Goal: Find specific page/section: Locate a particular part of the current website

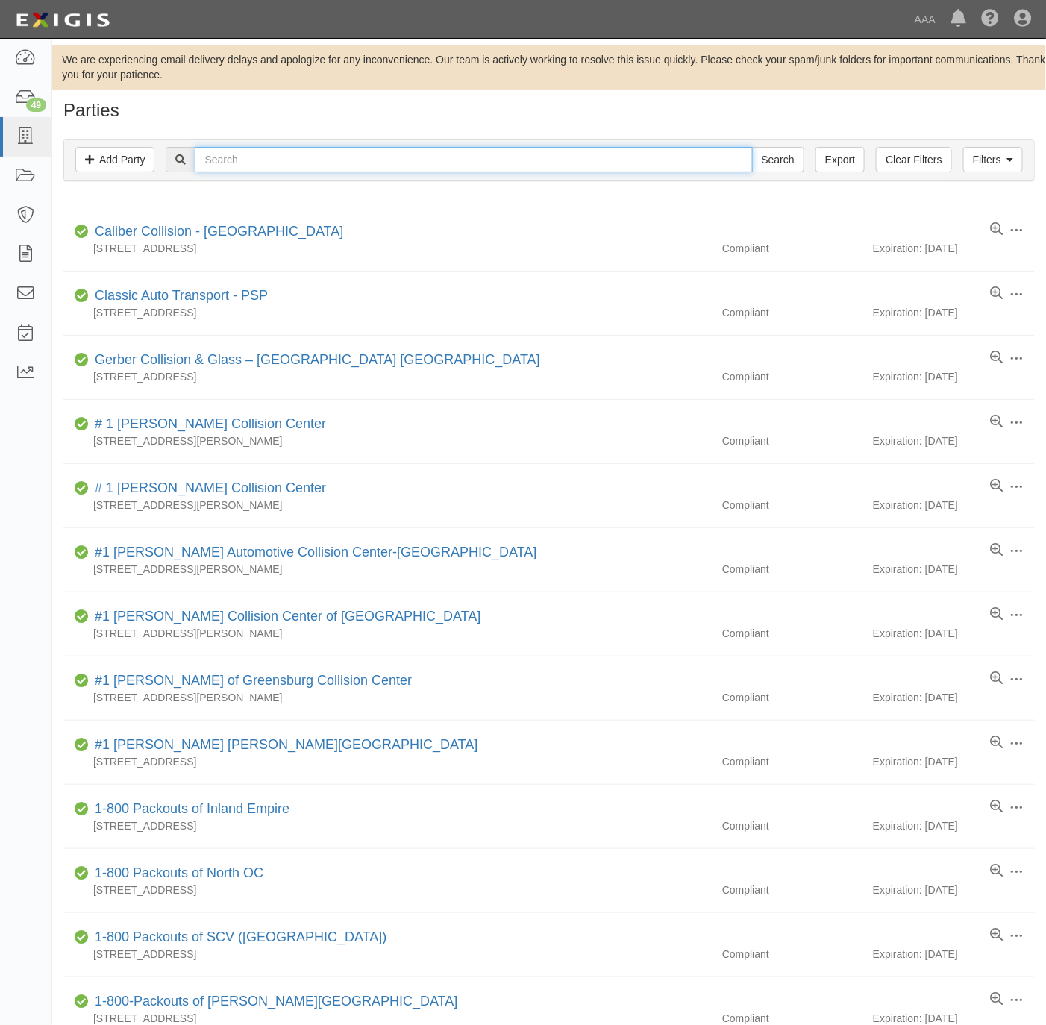
click at [345, 161] on input "text" at bounding box center [473, 159] width 557 height 25
paste input "S&J towing"
type input "S&J towing"
click at [770, 157] on input "Search" at bounding box center [778, 159] width 52 height 25
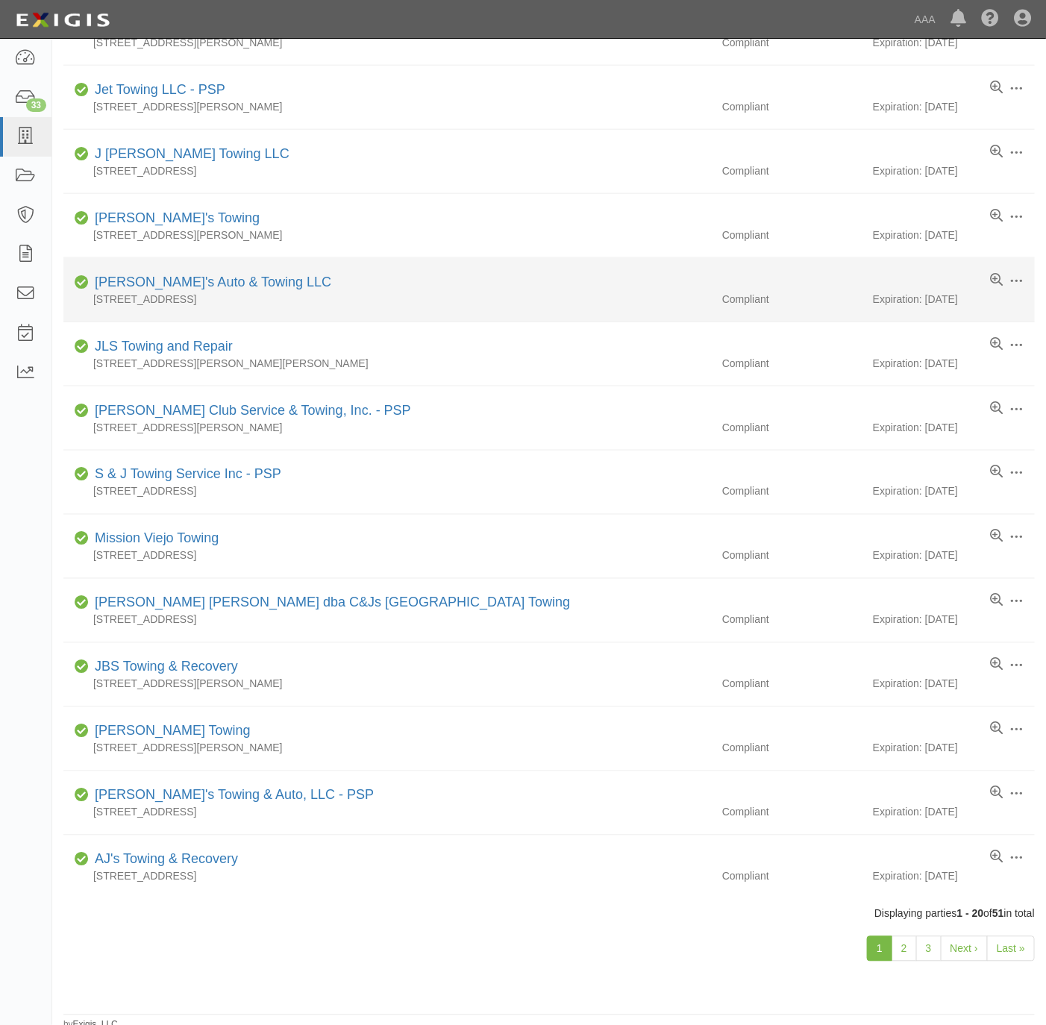
scroll to position [607, 0]
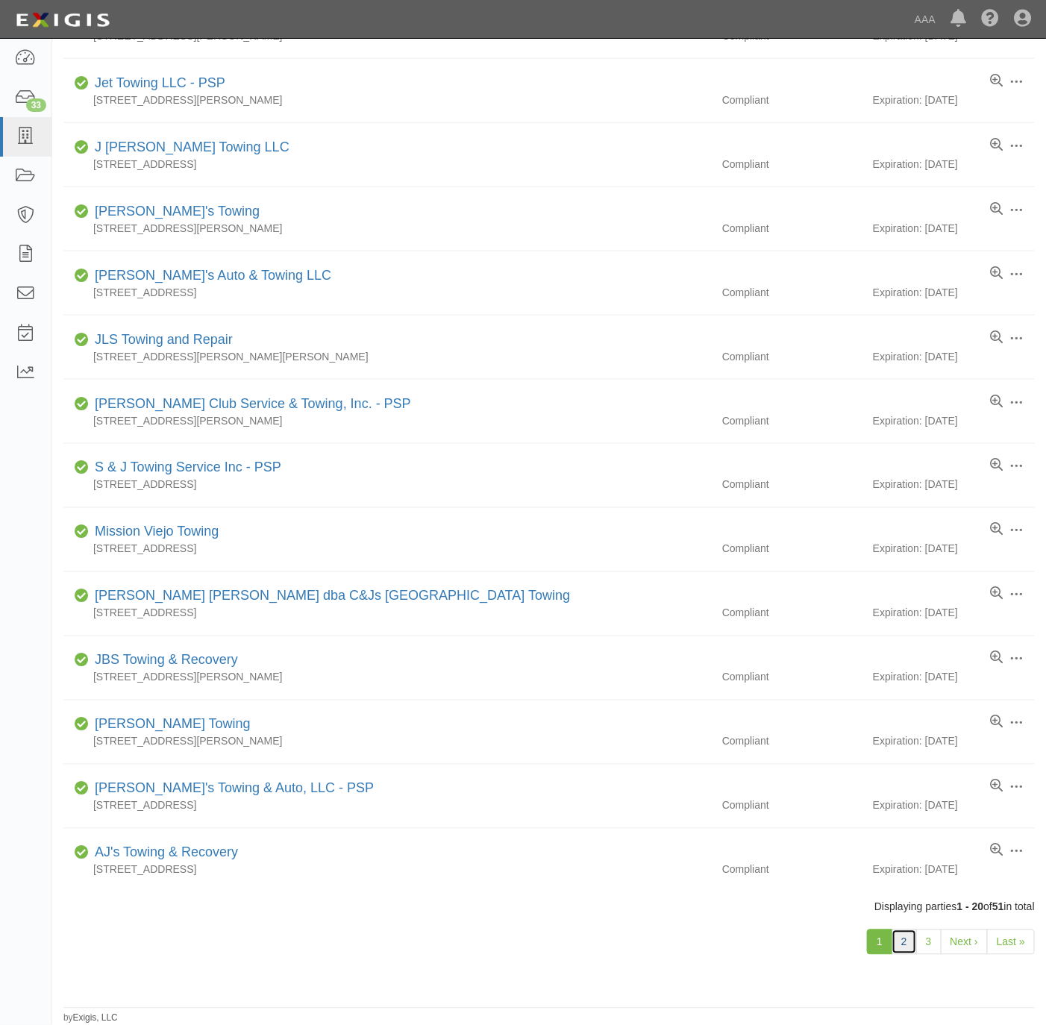
click at [902, 947] on link "2" at bounding box center [903, 941] width 25 height 25
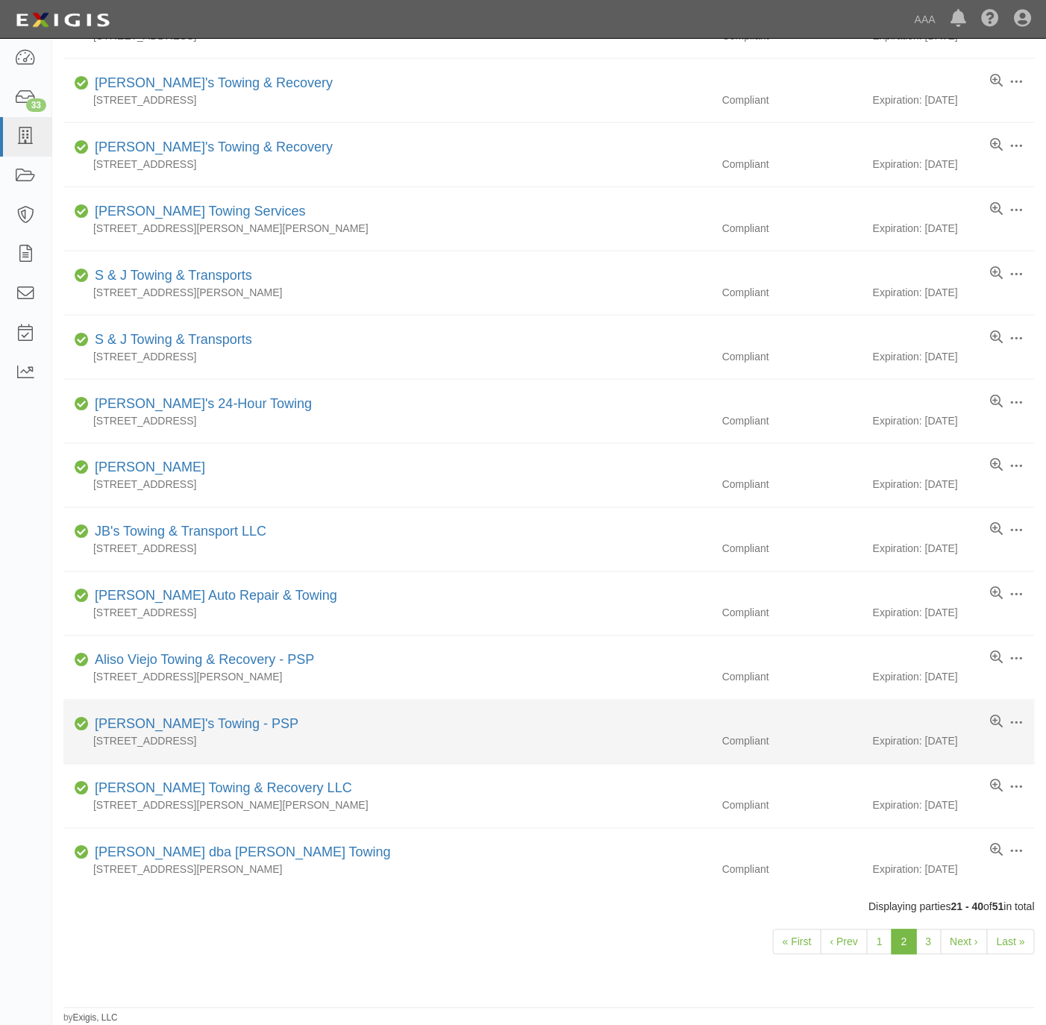
scroll to position [607, 0]
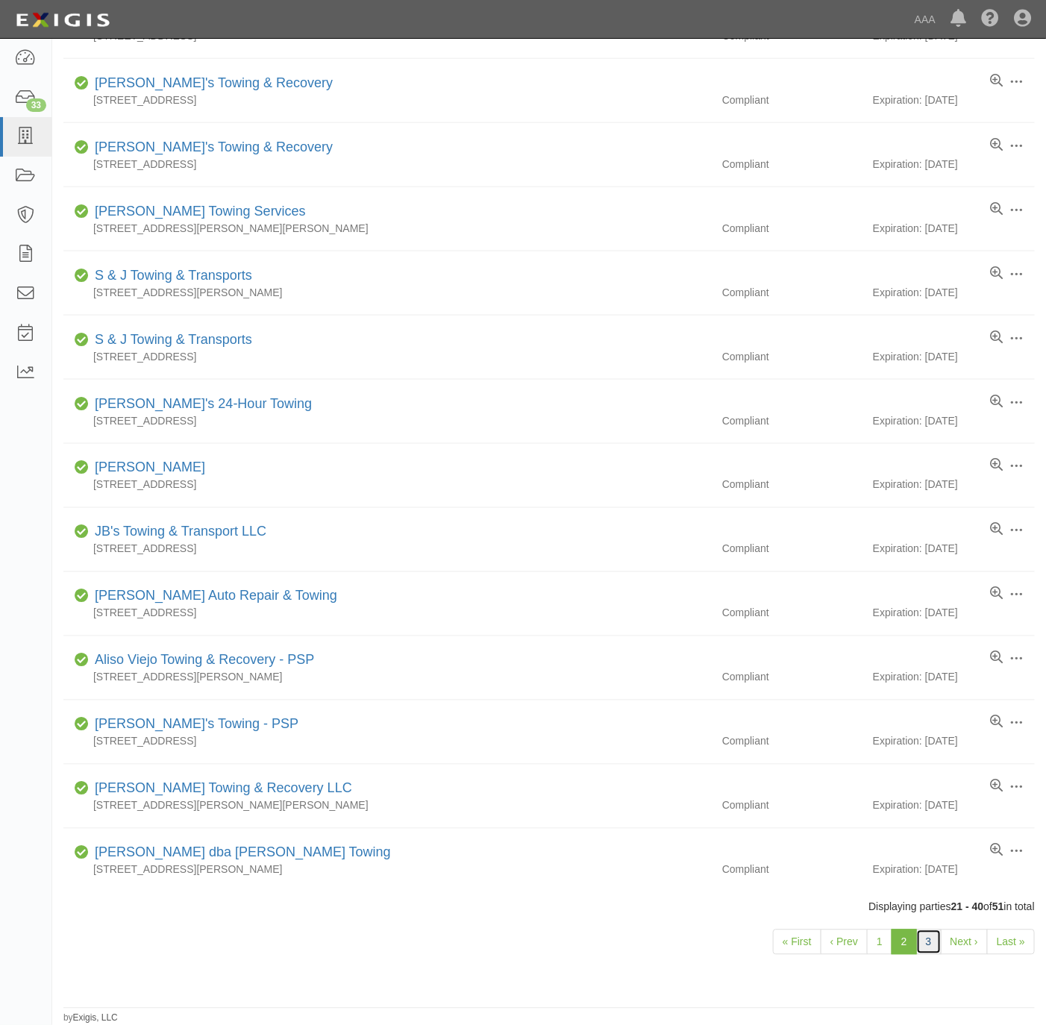
click at [924, 943] on link "3" at bounding box center [928, 941] width 25 height 25
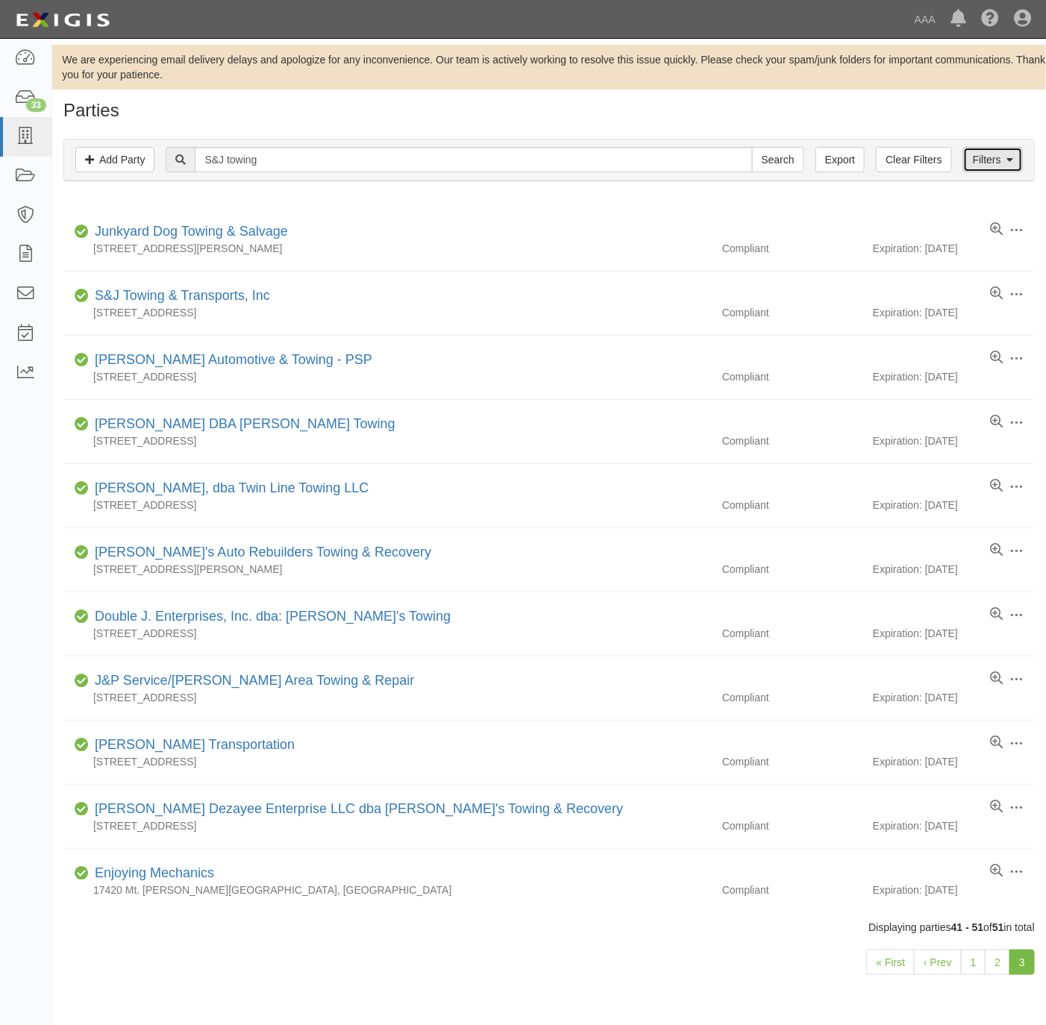
click at [1008, 155] on icon at bounding box center [1009, 160] width 7 height 10
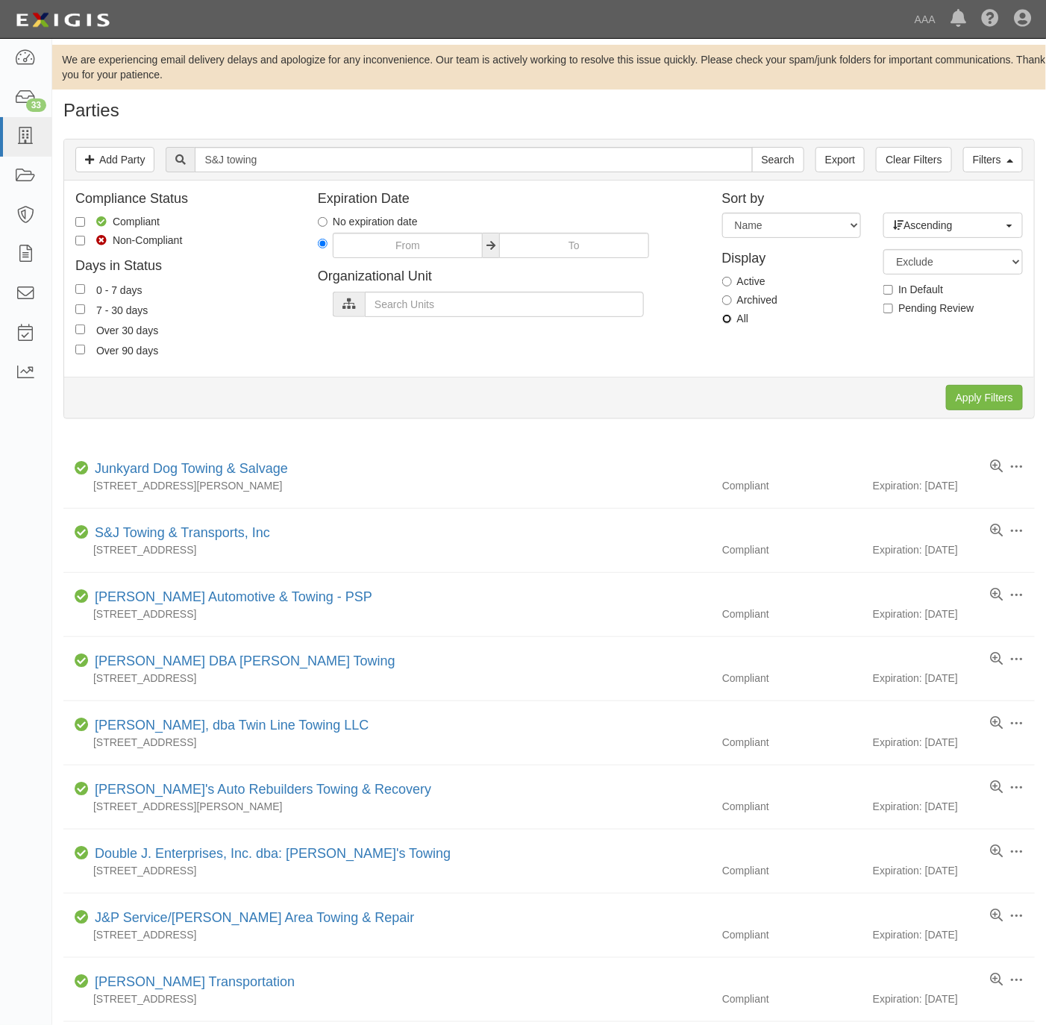
click at [730, 323] on input "All" at bounding box center [727, 319] width 10 height 10
radio input "true"
click at [996, 399] on input "Apply Filters" at bounding box center [984, 397] width 77 height 25
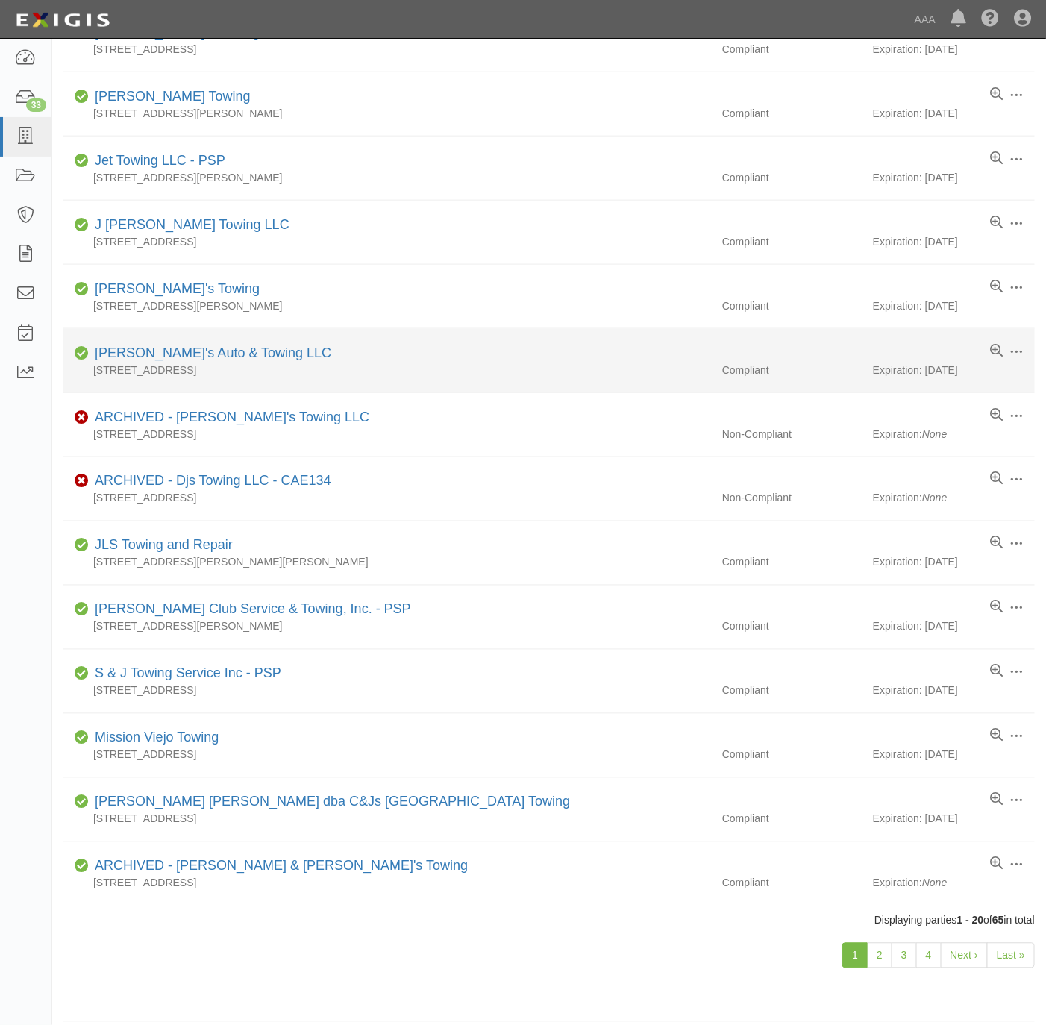
scroll to position [607, 0]
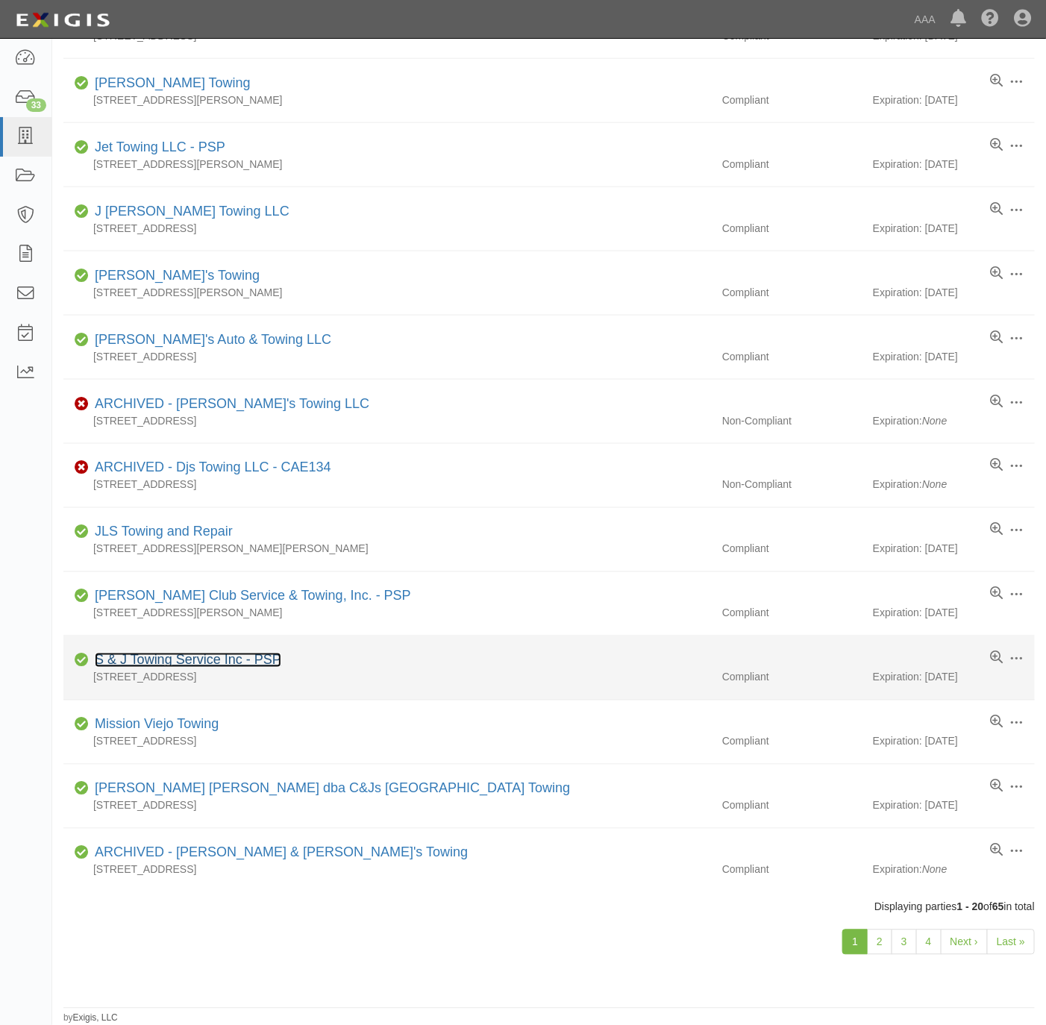
click at [195, 653] on link "S & J Towing Service Inc - PSP" at bounding box center [188, 660] width 186 height 15
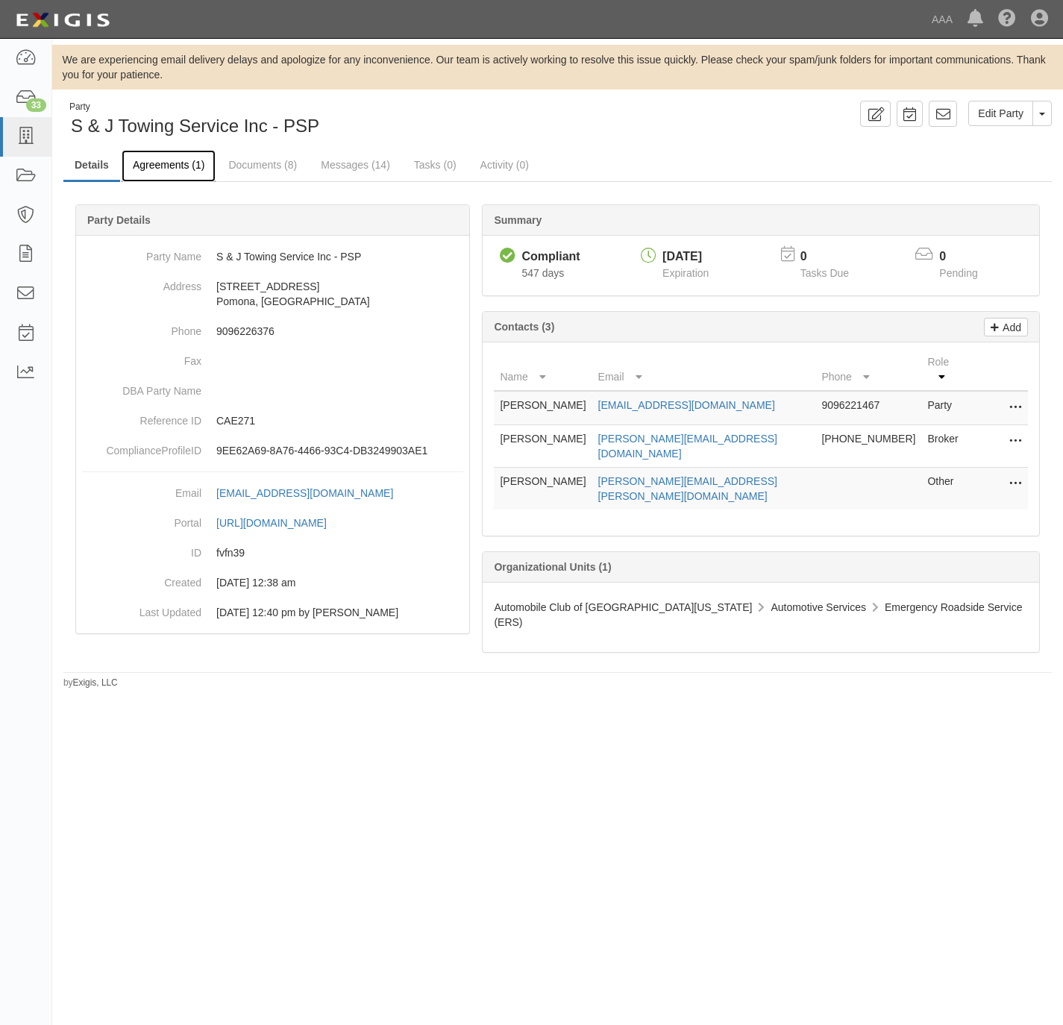
click at [163, 161] on link "Agreements (1)" at bounding box center [169, 166] width 94 height 32
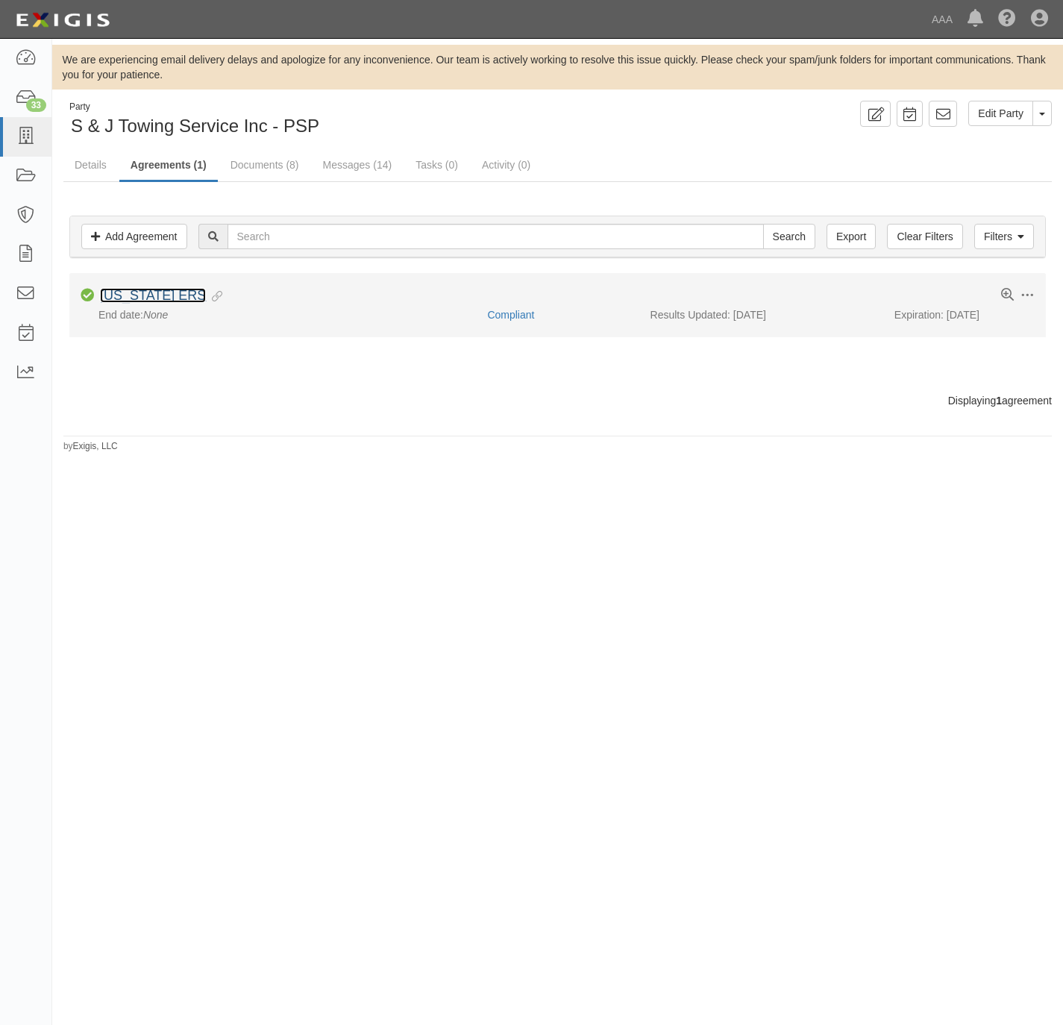
click at [164, 294] on link "[US_STATE] ERS" at bounding box center [153, 295] width 106 height 15
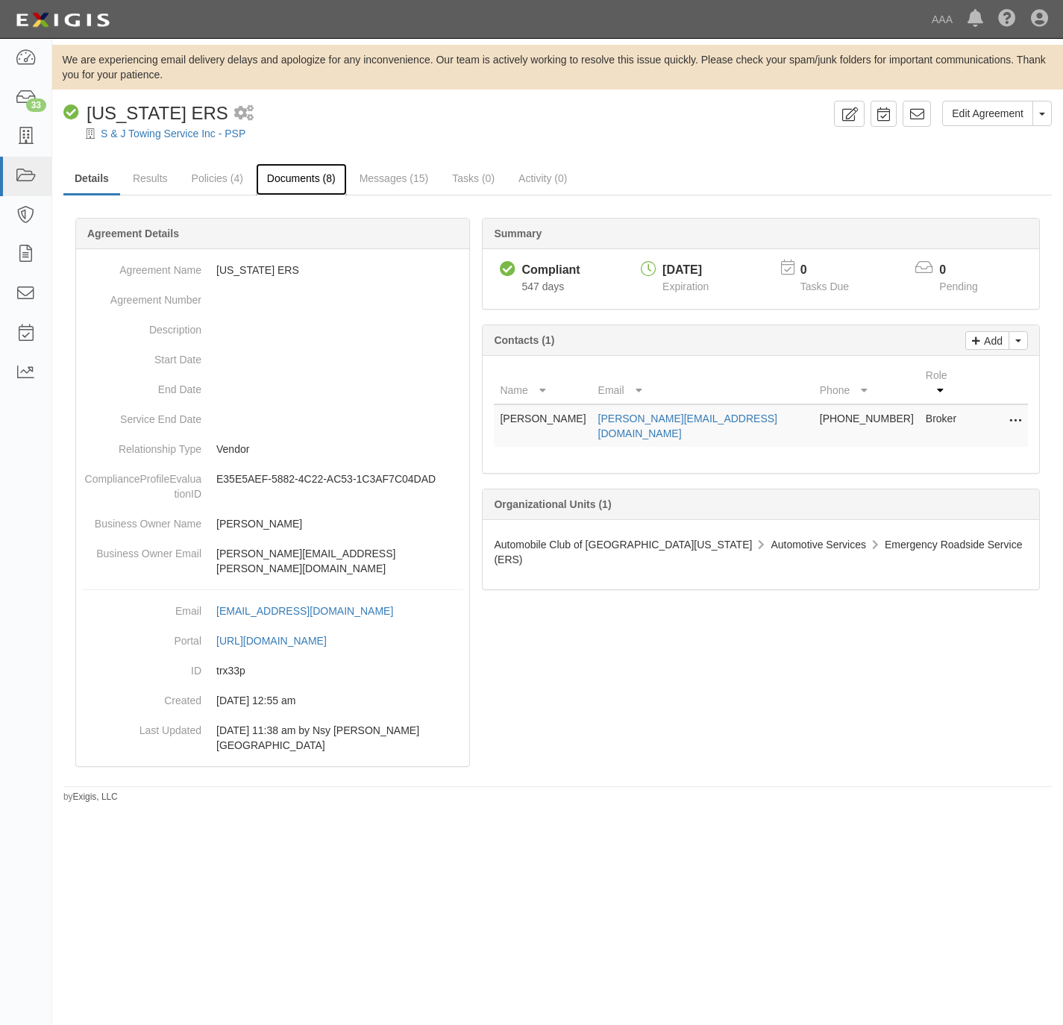
click at [283, 179] on link "Documents (8)" at bounding box center [301, 179] width 91 height 32
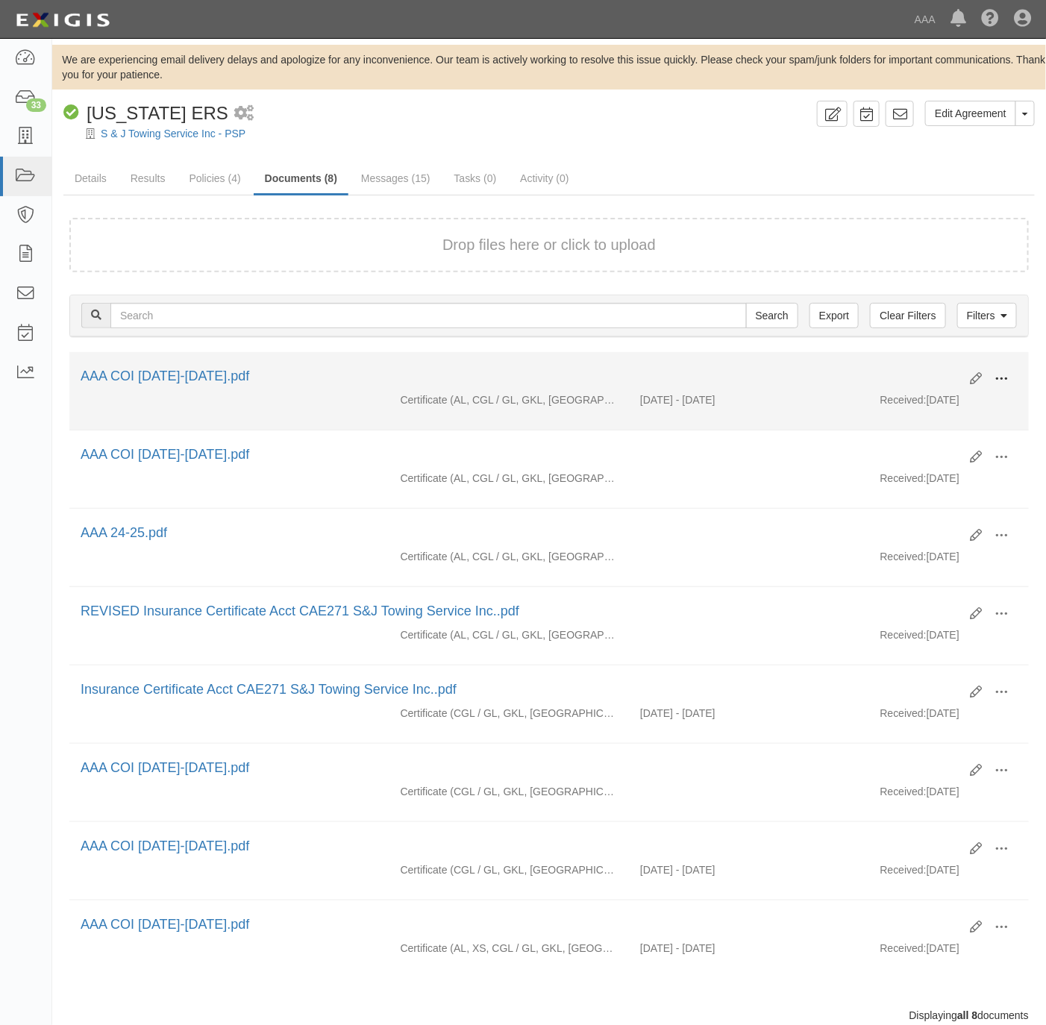
click at [1011, 370] on button at bounding box center [1001, 379] width 33 height 25
click at [917, 401] on link "View" at bounding box center [929, 400] width 118 height 27
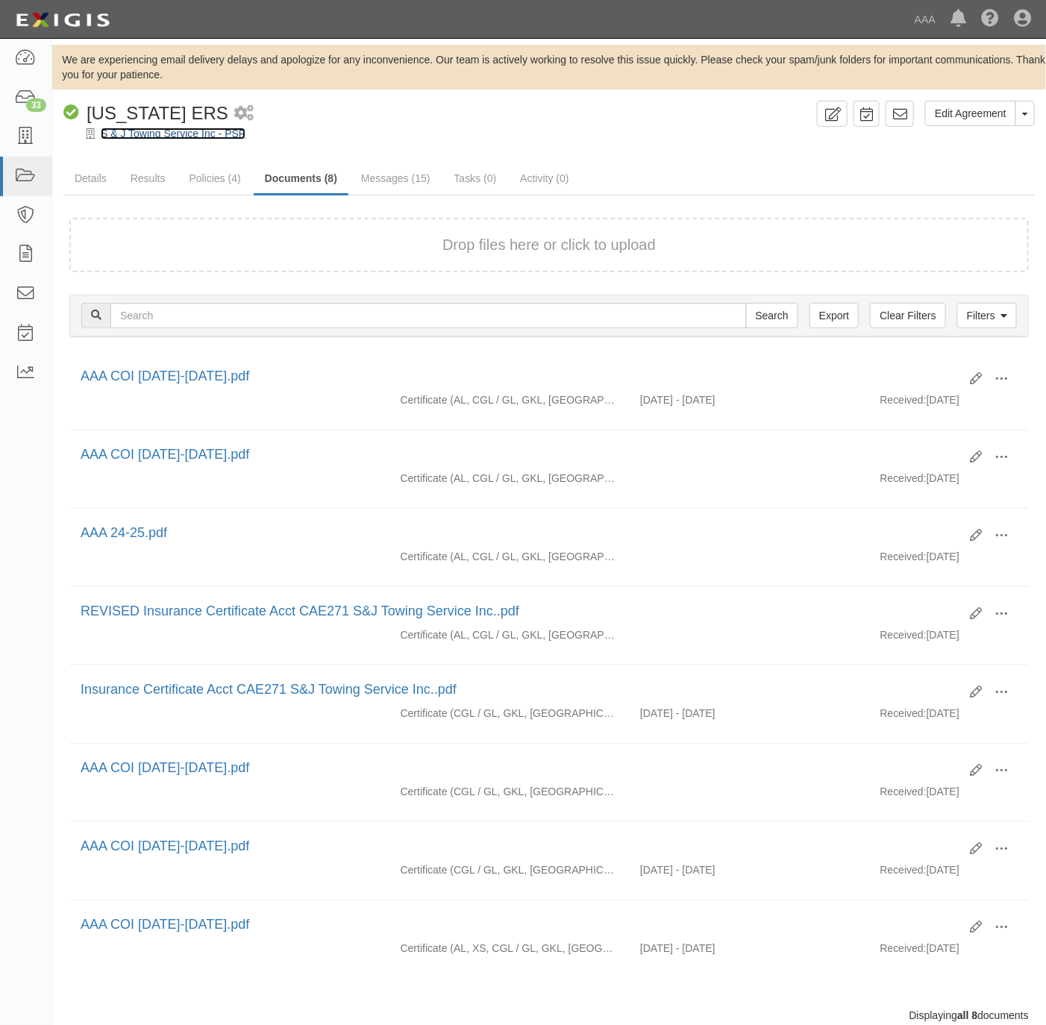
click at [178, 133] on link "S & J Towing Service Inc - PSP" at bounding box center [173, 134] width 145 height 12
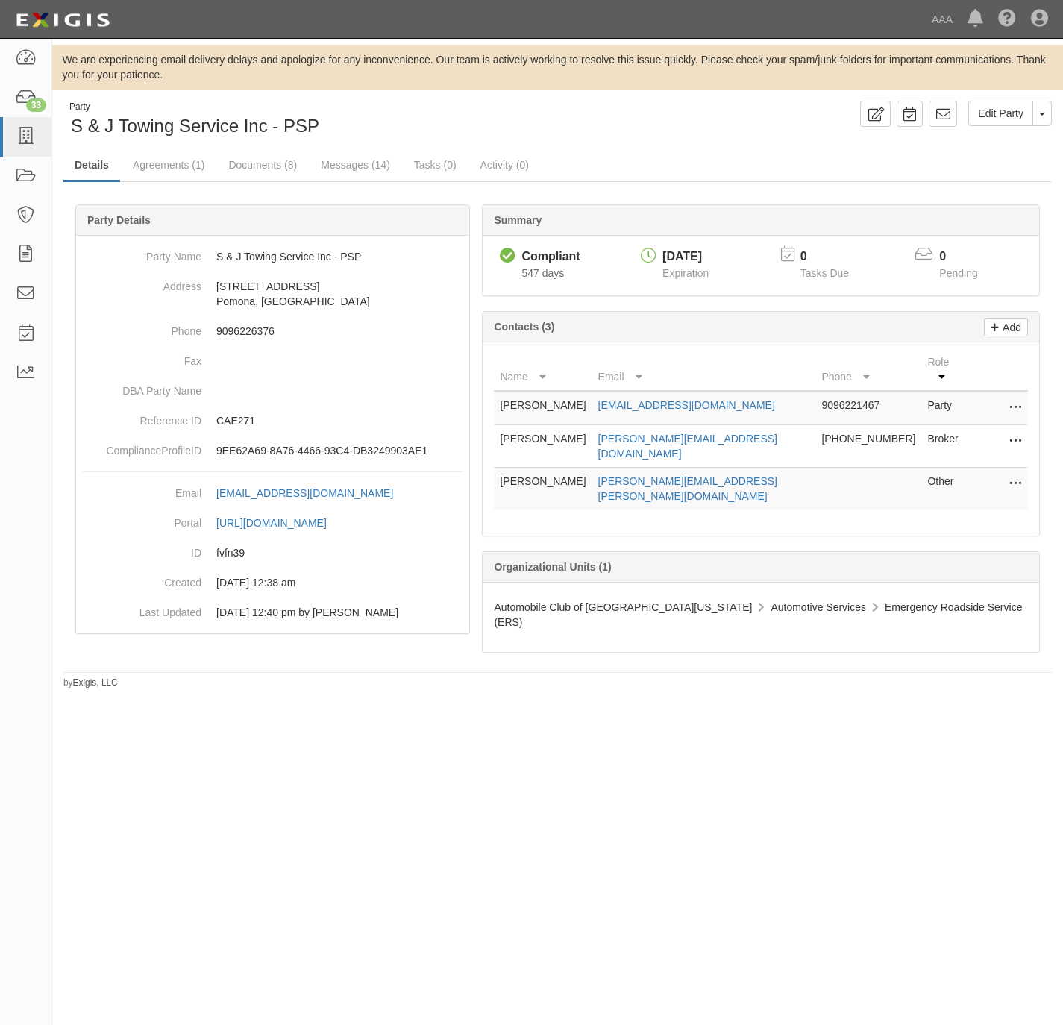
click at [729, 121] on div "Edit Party Toggle Party Dropdown View Audit Trail Archive Party Send Message Ad…" at bounding box center [811, 114] width 506 height 26
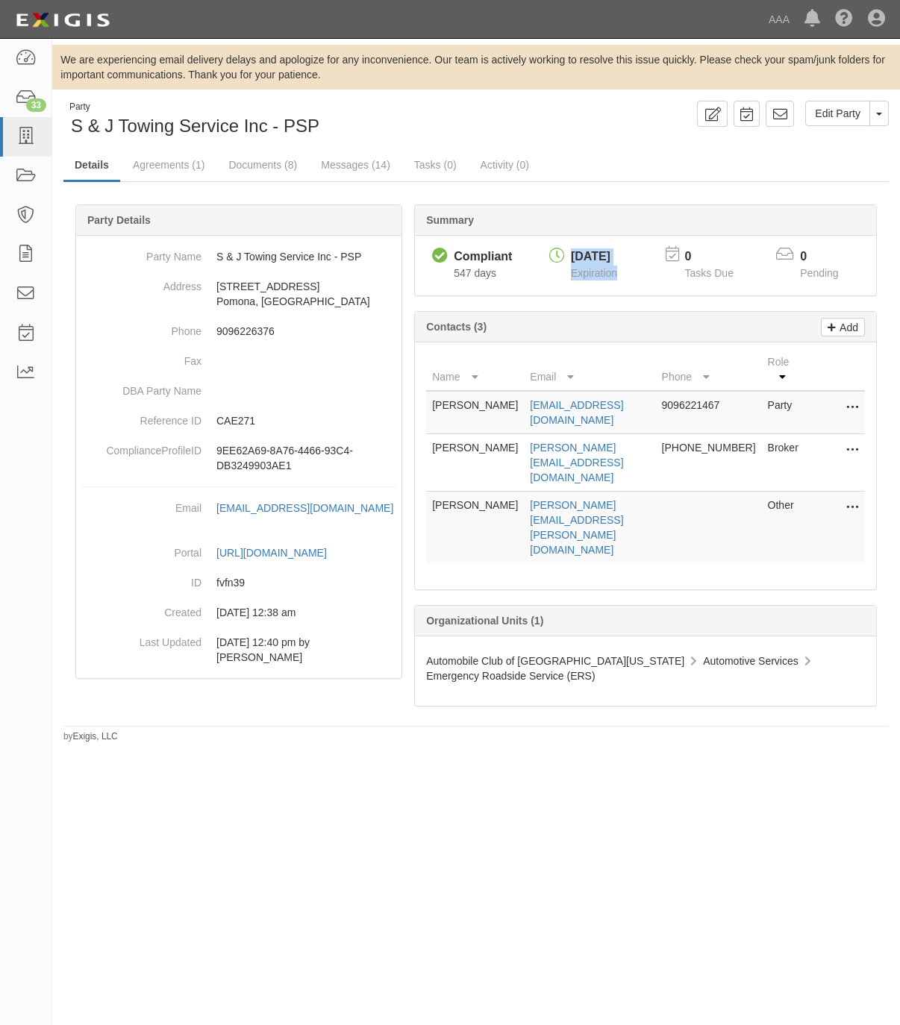
drag, startPoint x: 647, startPoint y: 285, endPoint x: 550, endPoint y: 245, distance: 105.0
click at [550, 245] on div "Compliant Compliant 547 days [DATE] Expiration 0 Tasks Due 0 Pending" at bounding box center [645, 266] width 461 height 60
click at [269, 168] on link "Documents (8)" at bounding box center [262, 166] width 91 height 32
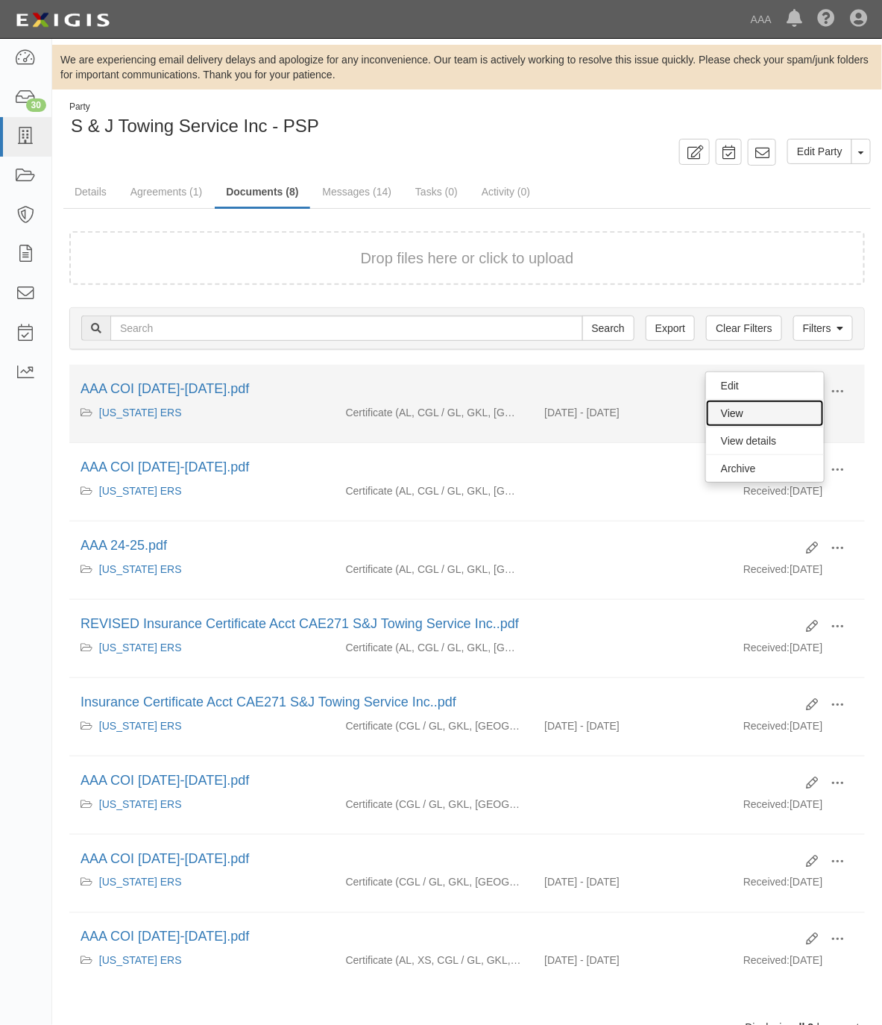
click at [738, 400] on link "View" at bounding box center [765, 413] width 118 height 27
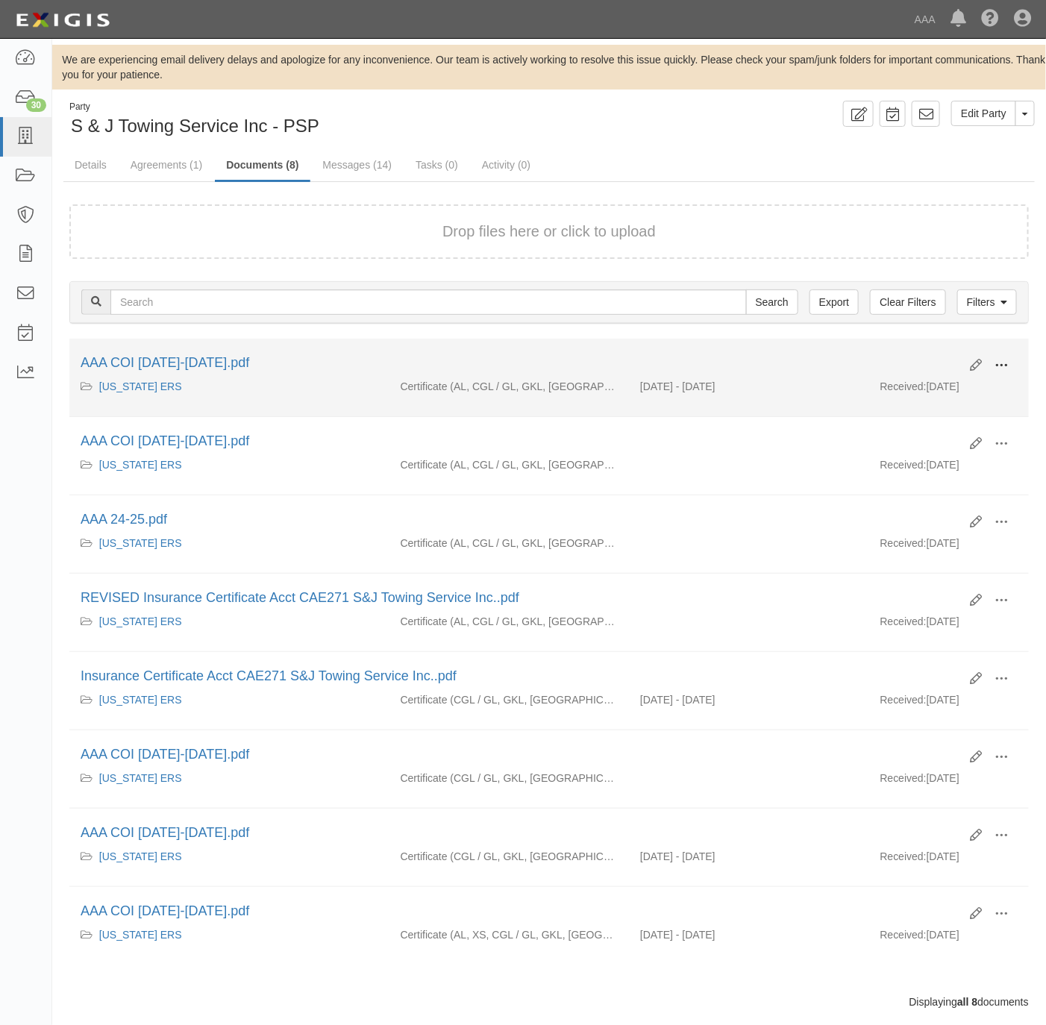
click at [882, 357] on button at bounding box center [1001, 366] width 33 height 25
click at [882, 381] on link "View" at bounding box center [929, 387] width 118 height 27
